Goal: Task Accomplishment & Management: Use online tool/utility

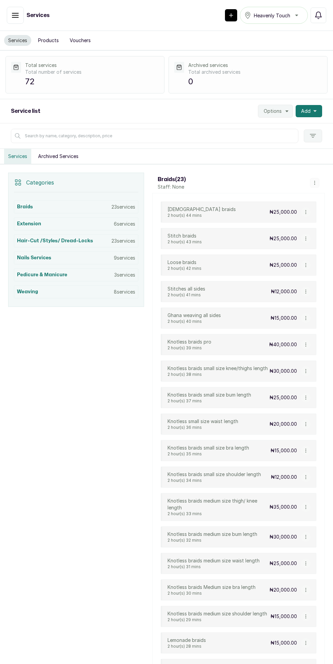
click at [315, 110] on icon "button" at bounding box center [314, 111] width 3 height 2
click at [287, 110] on polygon "button" at bounding box center [286, 111] width 3 height 2
click at [270, 142] on span "Import Services" at bounding box center [254, 143] width 65 height 8
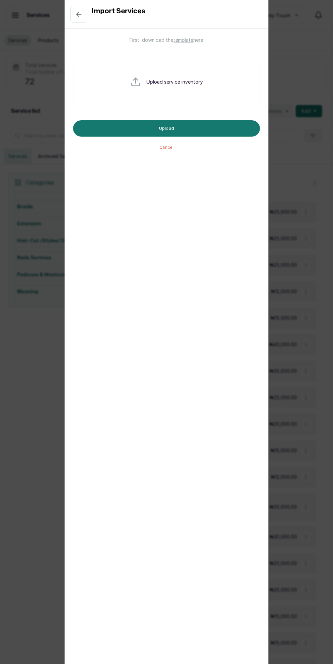
click at [185, 79] on p "Upload service inventory" at bounding box center [174, 81] width 56 height 7
click at [136, 76] on input "file" at bounding box center [151, 92] width 43 height 33
type input "C:\fakepath\heavenly-touch-salon_service_import_template_export_20250902_105242…"
click at [230, 124] on button "Upload" at bounding box center [166, 128] width 187 height 16
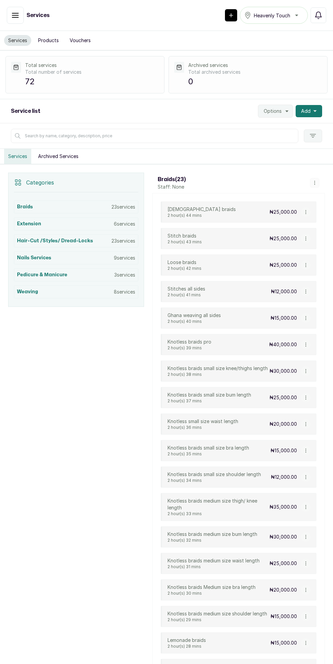
click at [13, 13] on icon "button" at bounding box center [15, 15] width 6 height 4
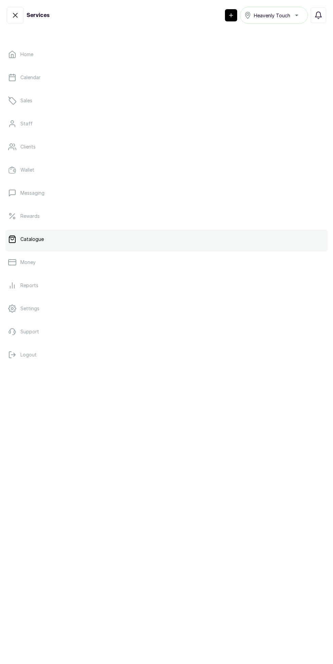
click at [31, 122] on p "Staff" at bounding box center [26, 123] width 12 height 7
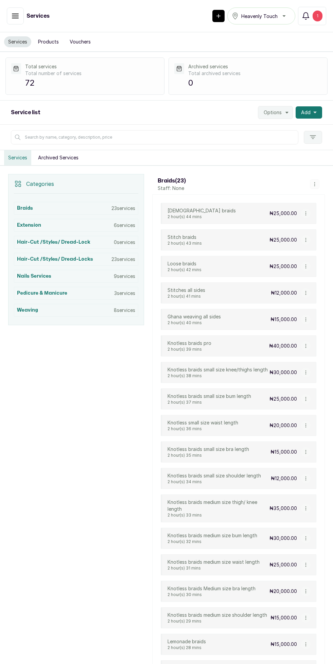
click at [317, 16] on div "1" at bounding box center [318, 16] width 10 height 11
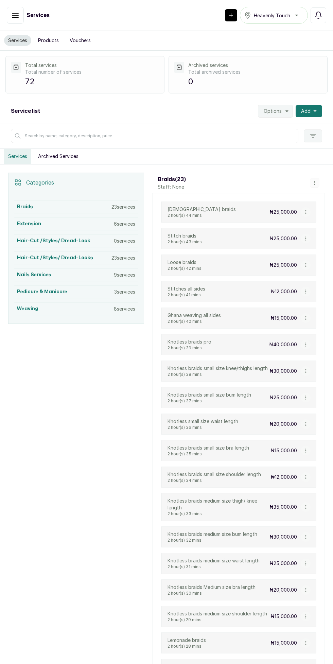
click at [287, 110] on polygon "button" at bounding box center [286, 111] width 3 height 2
click at [229, 141] on span "Import Services" at bounding box center [254, 143] width 65 height 8
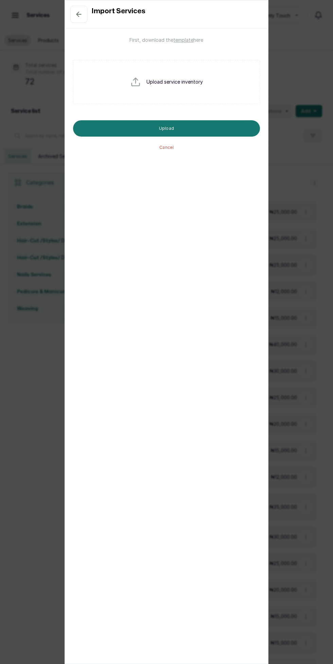
click at [139, 79] on input "file" at bounding box center [151, 92] width 43 height 33
type input "C:\fakepath\heavenly-touch-salon_service_import_template_export_20250902_105242…"
click at [244, 135] on button "Upload" at bounding box center [166, 128] width 187 height 16
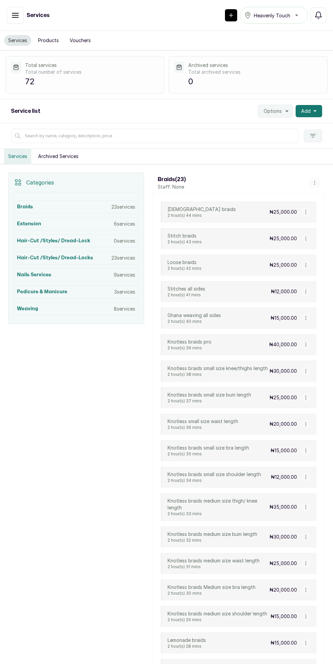
click at [15, 16] on icon "button" at bounding box center [15, 15] width 8 height 8
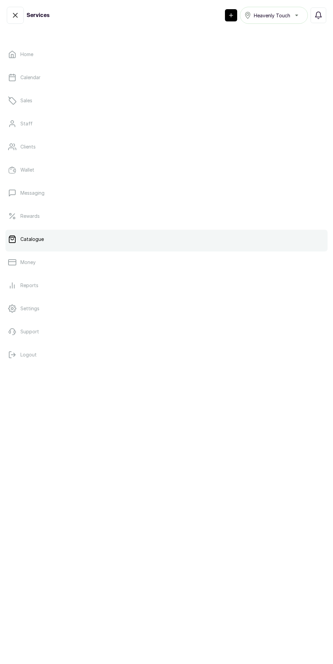
click at [58, 359] on button "Logout" at bounding box center [166, 354] width 322 height 19
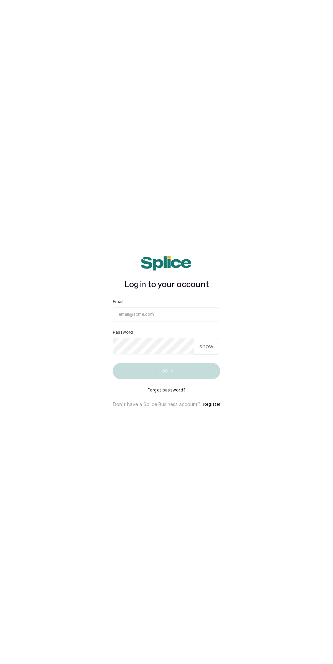
scroll to position [20, 0]
click at [140, 321] on input "Email" at bounding box center [166, 314] width 107 height 14
type input "heavenlytouchunisexsalon@gmail.com"
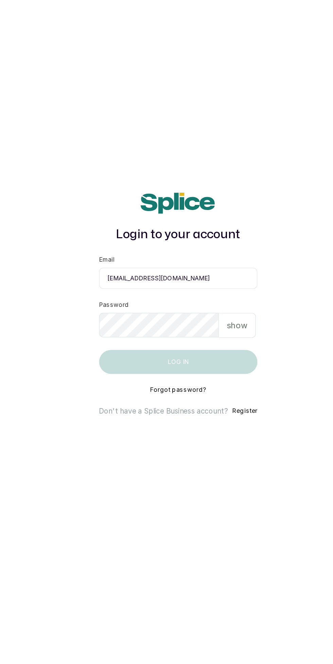
scroll to position [15, 0]
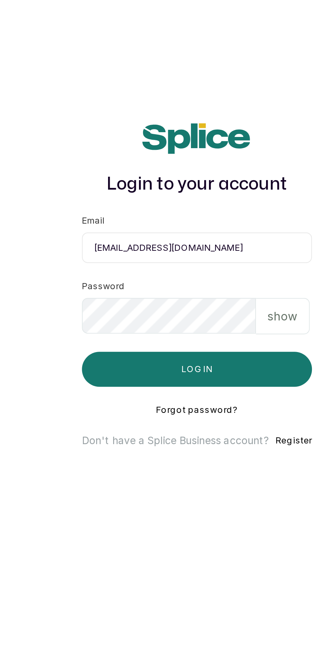
click at [191, 373] on button "Log in" at bounding box center [166, 371] width 107 height 16
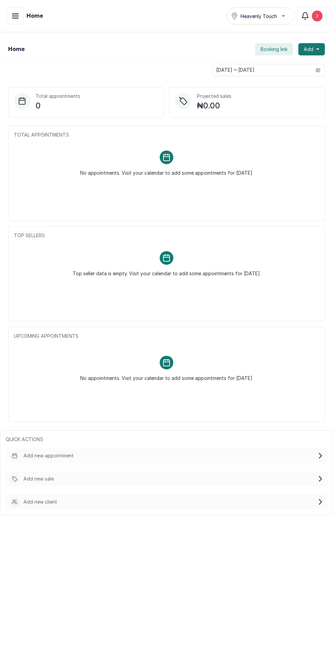
click at [12, 23] on button "button" at bounding box center [15, 15] width 17 height 17
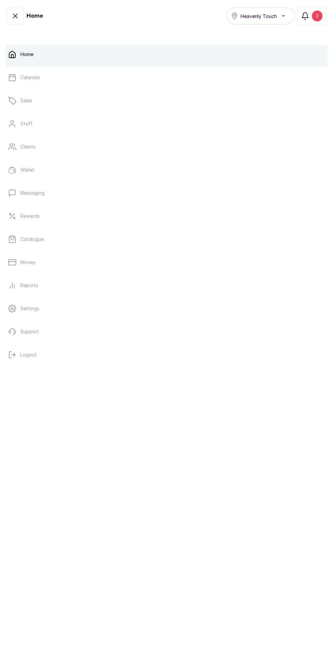
click at [31, 237] on p "Catalogue" at bounding box center [31, 239] width 23 height 7
